Goal: Information Seeking & Learning: Find specific page/section

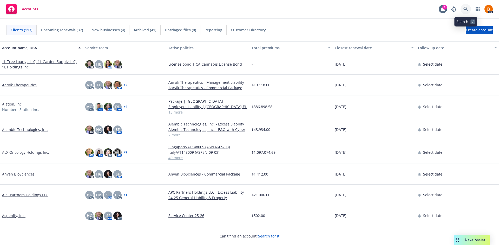
click at [463, 9] on icon at bounding box center [465, 9] width 4 height 4
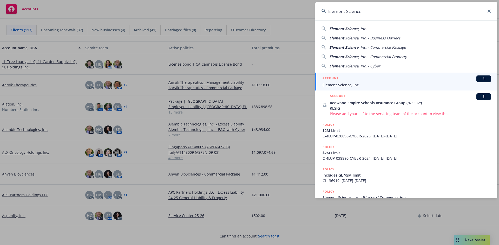
type input "Element Science"
click at [363, 83] on span "Element Science, Inc." at bounding box center [406, 84] width 168 height 5
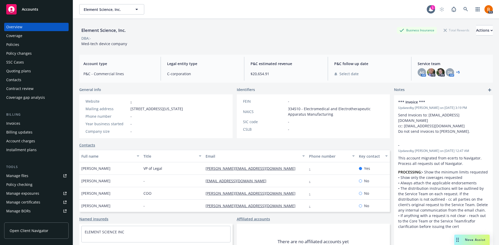
click at [26, 44] on div "Policies" at bounding box center [36, 45] width 60 height 8
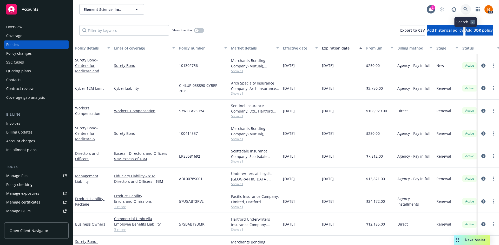
click at [465, 6] on link at bounding box center [465, 9] width 10 height 10
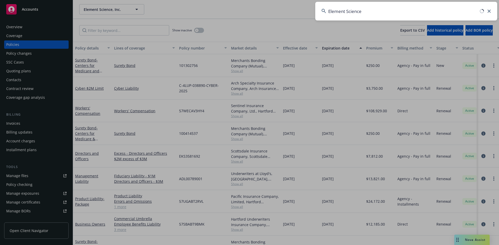
type input "Element Science"
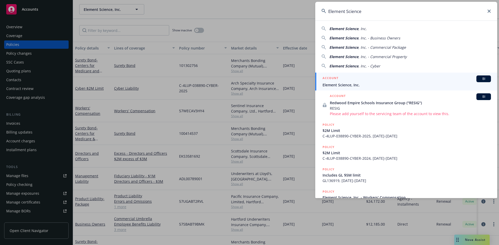
click at [354, 79] on div "ACCOUNT BI" at bounding box center [406, 79] width 168 height 7
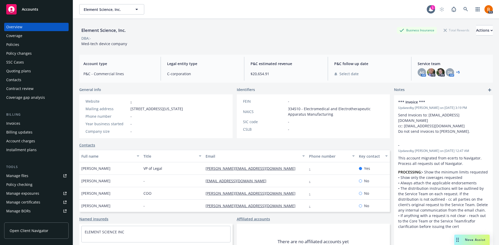
click at [15, 45] on div "Policies" at bounding box center [12, 45] width 13 height 8
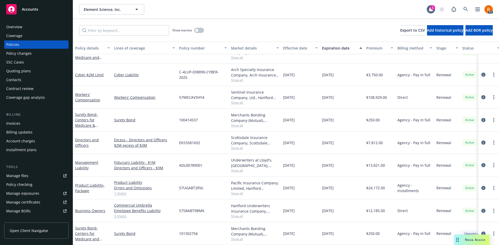
scroll to position [17, 0]
click at [481, 186] on icon "circleInformation" at bounding box center [483, 188] width 4 height 4
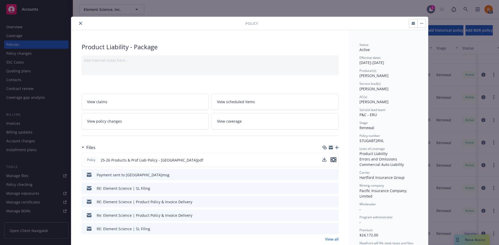
click at [331, 160] on icon "preview file" at bounding box center [333, 160] width 5 height 4
